Goal: Navigation & Orientation: Go to known website

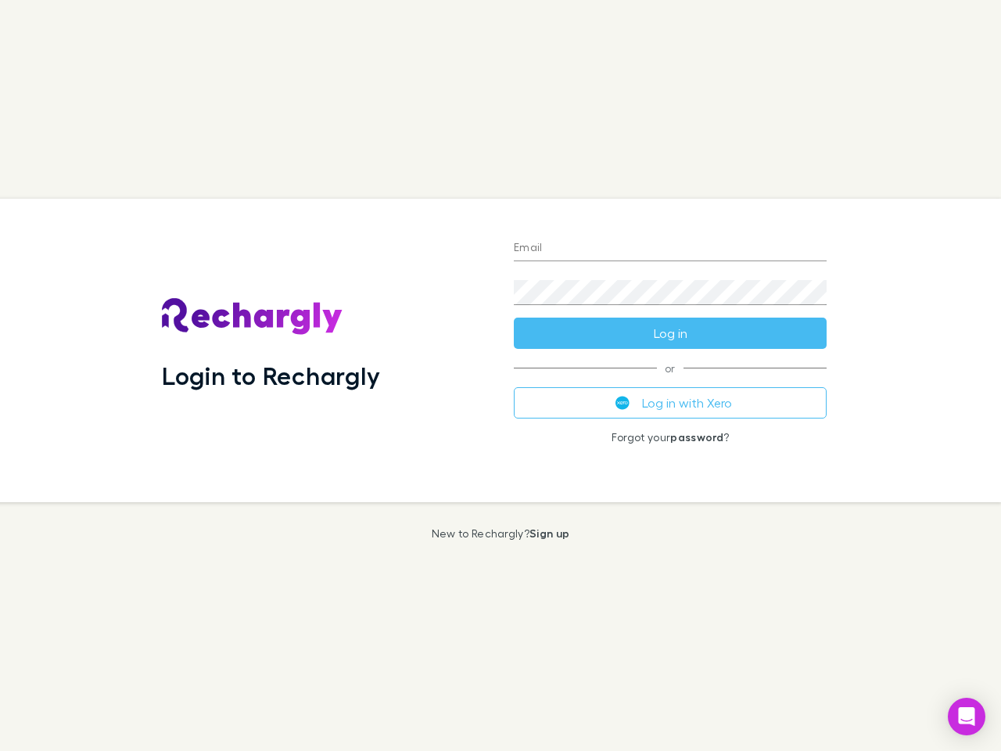
click at [500, 375] on div "Login to Rechargly" at bounding box center [325, 350] width 352 height 303
click at [670, 249] on input "Email" at bounding box center [670, 248] width 313 height 25
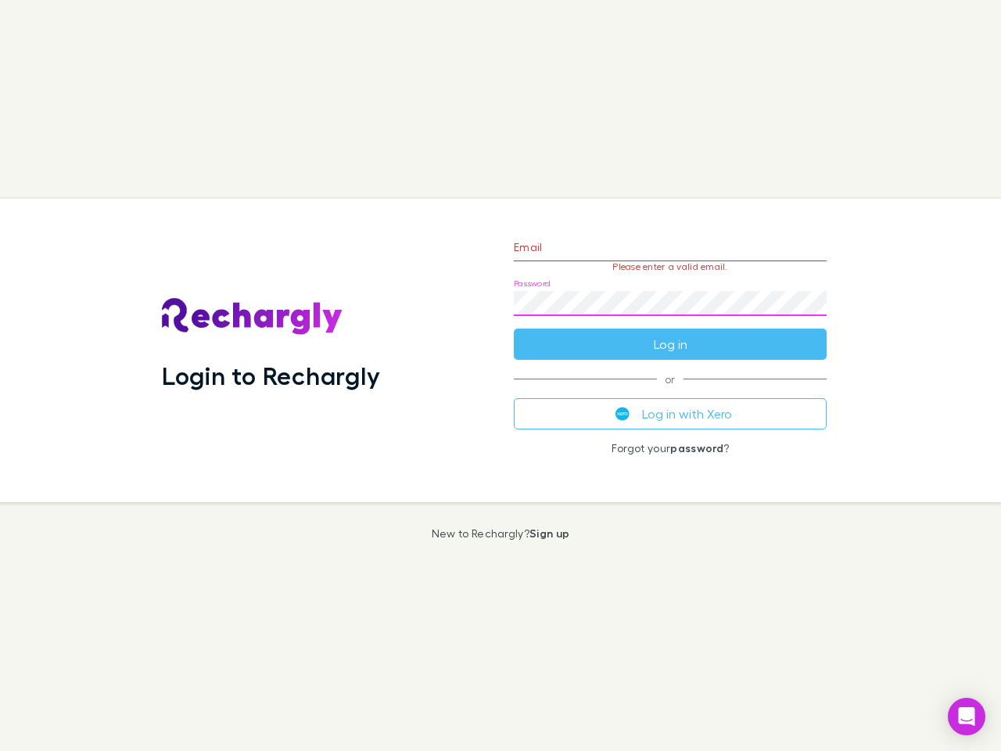
click at [670, 333] on form "Email Please enter a valid email. Password Log in" at bounding box center [670, 292] width 313 height 136
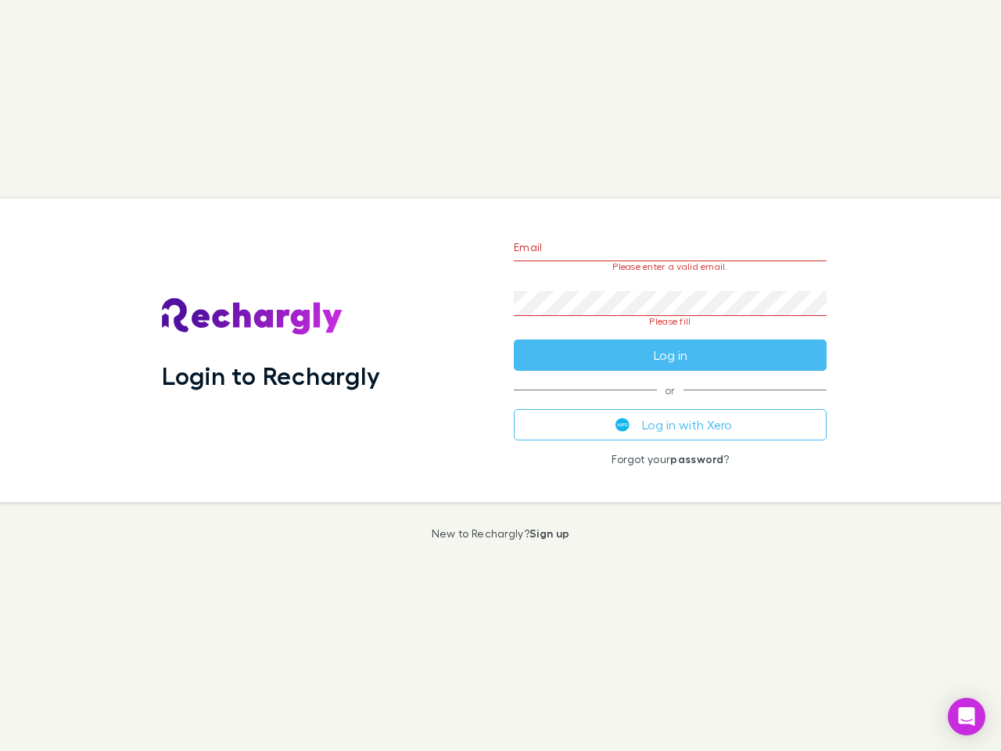
click at [670, 403] on div "Email Please enter a valid email. Password Please fill Log in or Log in with Xe…" at bounding box center [670, 350] width 338 height 303
click at [967, 716] on icon "Open Intercom Messenger" at bounding box center [967, 716] width 16 height 19
